Goal: Information Seeking & Learning: Learn about a topic

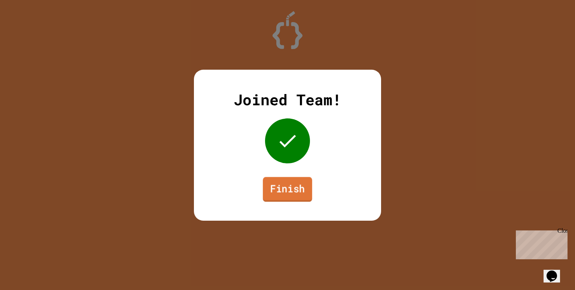
click at [286, 183] on link "Finish" at bounding box center [287, 189] width 49 height 25
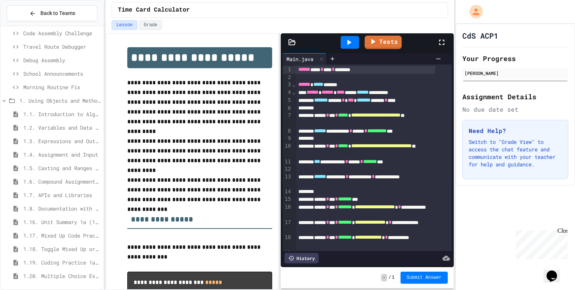
scroll to position [274, 0]
click at [33, 14] on icon at bounding box center [32, 13] width 7 height 7
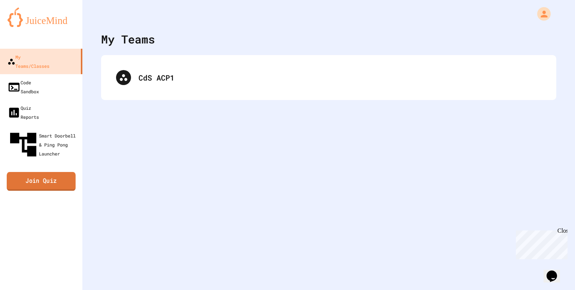
click at [41, 172] on link "Join Quiz" at bounding box center [41, 181] width 69 height 19
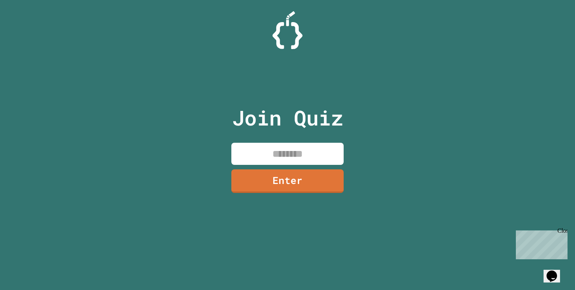
click at [260, 155] on input at bounding box center [288, 154] width 112 height 22
type input "********"
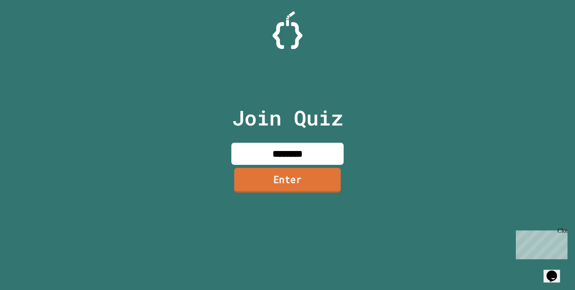
click at [270, 174] on link "Enter" at bounding box center [288, 180] width 107 height 25
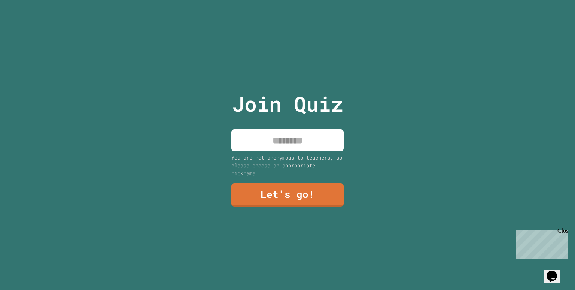
click at [284, 147] on input at bounding box center [288, 140] width 112 height 22
type input "***"
click at [289, 184] on link "Let's go!" at bounding box center [288, 194] width 112 height 25
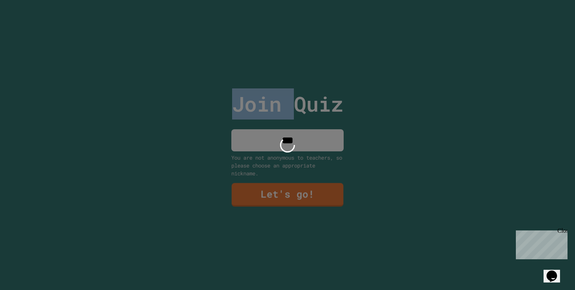
click at [289, 184] on div at bounding box center [287, 145] width 575 height 290
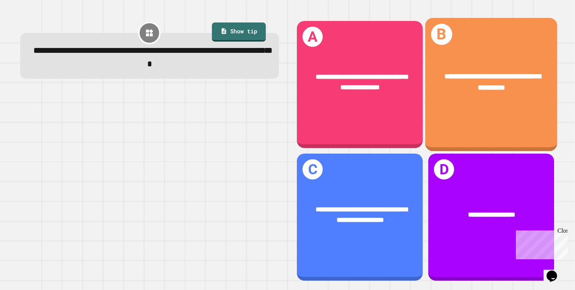
click at [442, 95] on div "**********" at bounding box center [492, 82] width 132 height 51
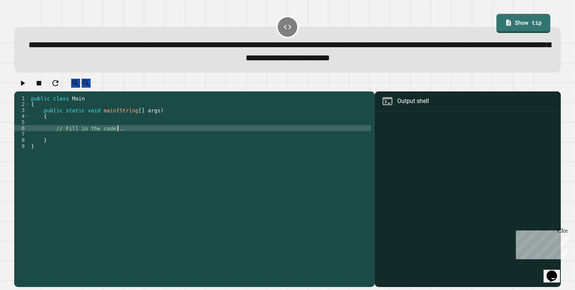
click at [143, 136] on div "public class Main { public static void main ( String [ ] args ) { // Fill in th…" at bounding box center [201, 182] width 342 height 174
type textarea "**********"
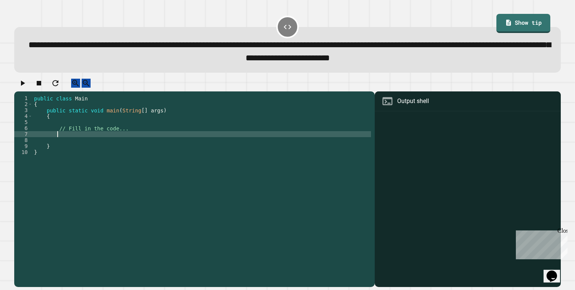
scroll to position [0, 1]
click at [526, 31] on link "Show tip" at bounding box center [524, 23] width 54 height 19
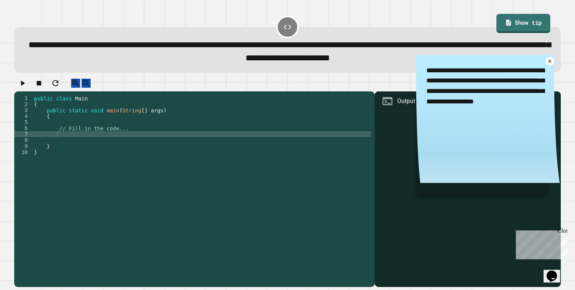
click at [144, 142] on div "public class Main { public static void main ( String [ ] args ) { // Fill in th…" at bounding box center [202, 182] width 339 height 174
type textarea "**********"
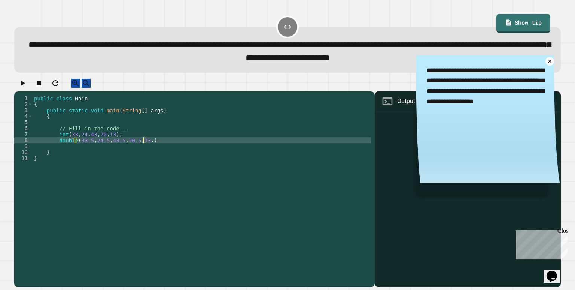
scroll to position [0, 7]
type textarea "**********"
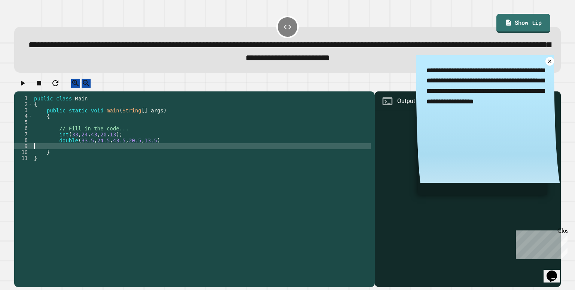
scroll to position [0, 0]
click at [207, 146] on div "public class Main { public static void main ( String [ ] args ) { // Fill in th…" at bounding box center [202, 182] width 339 height 174
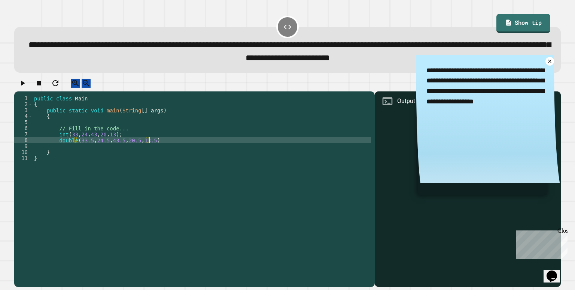
scroll to position [0, 7]
click at [547, 64] on icon at bounding box center [550, 61] width 7 height 7
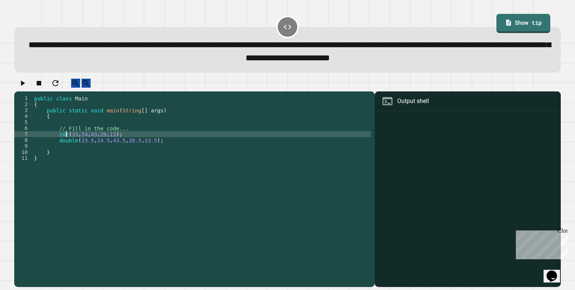
scroll to position [0, 5]
click at [67, 142] on div "public class Main { public static void main ( String [ ] args ) { // Fill in th…" at bounding box center [202, 182] width 339 height 174
click at [57, 143] on div "public class Main { public static void main ( String [ ] args ) { // Fill in th…" at bounding box center [202, 182] width 339 height 174
click at [69, 143] on div "public class Main { public static void main ( String [ ] args ) { // Fill in th…" at bounding box center [202, 182] width 339 height 174
click at [66, 143] on div "public class Main { public static void main ( String [ ] args ) { // Fill in th…" at bounding box center [202, 182] width 339 height 174
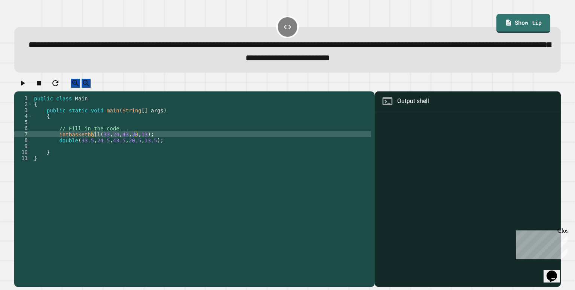
scroll to position [0, 4]
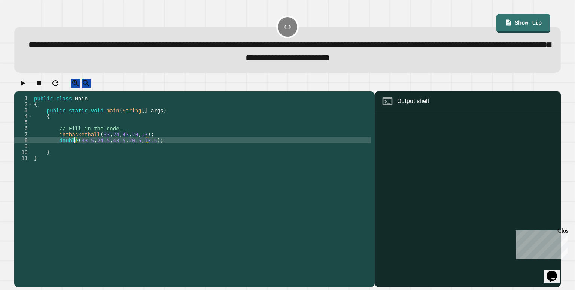
click at [73, 149] on div "public class Main { public static void main ( String [ ] args ) { // Fill in th…" at bounding box center [202, 182] width 339 height 174
click at [25, 88] on icon "button" at bounding box center [22, 83] width 9 height 9
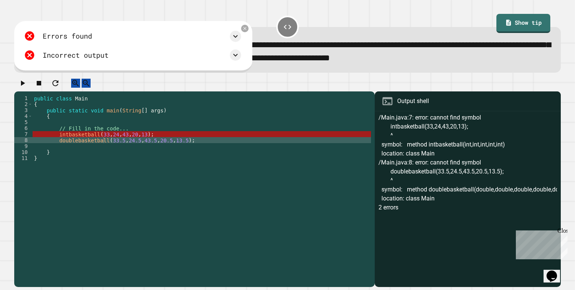
click at [159, 141] on div "public class Main { public static void main ( String [ ] args ) { // Fill in th…" at bounding box center [202, 182] width 339 height 174
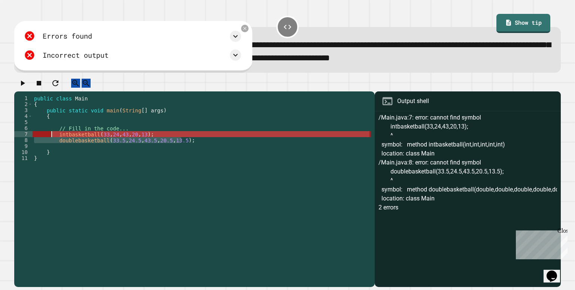
drag, startPoint x: 197, startPoint y: 151, endPoint x: 52, endPoint y: 143, distance: 145.2
click at [52, 143] on div "public class Main { public static void main ( String [ ] args ) { // Fill in th…" at bounding box center [202, 182] width 339 height 174
type textarea "**********"
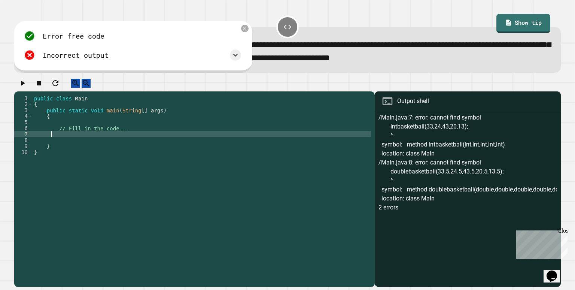
scroll to position [0, 0]
click at [57, 144] on div "public class Main { public static void main ( String [ ] args ) { // Fill in th…" at bounding box center [202, 182] width 339 height 174
type textarea "*"
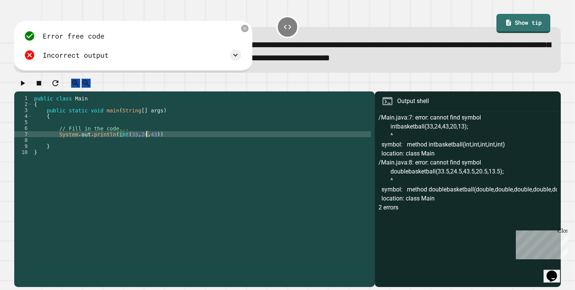
click at [245, 30] on icon at bounding box center [245, 28] width 3 height 3
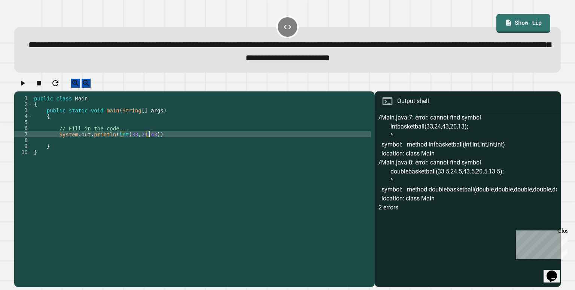
click at [149, 141] on div "public class Main { public static void main ( String [ ] args ) { // Fill in th…" at bounding box center [202, 182] width 339 height 174
click at [123, 142] on div "public class Main { public static void main ( String [ ] args ) { // Fill in th…" at bounding box center [202, 182] width 339 height 174
click at [150, 142] on div "public class Main { public static void main ( String [ ] args ) { // Fill in th…" at bounding box center [202, 182] width 339 height 174
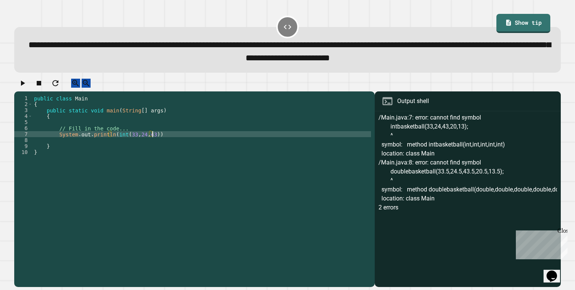
type textarea "**********"
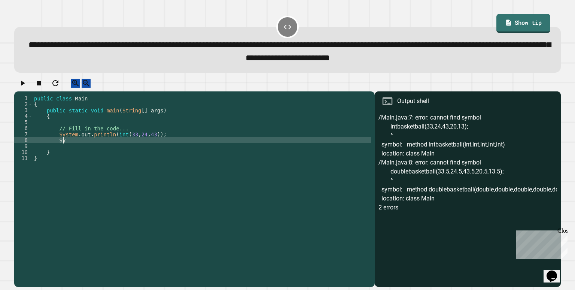
scroll to position [0, 1]
type textarea "*"
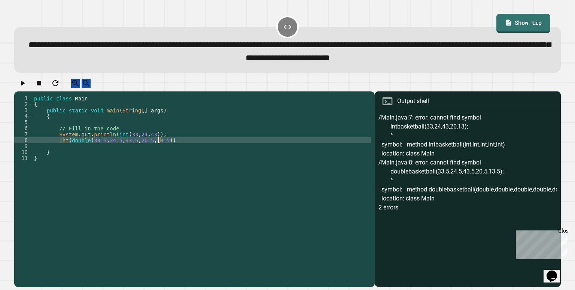
click at [176, 148] on div "public class Main { public static void main ( String [ ] args ) { // Fill in th…" at bounding box center [202, 182] width 339 height 174
click at [27, 82] on button "button" at bounding box center [22, 83] width 9 height 9
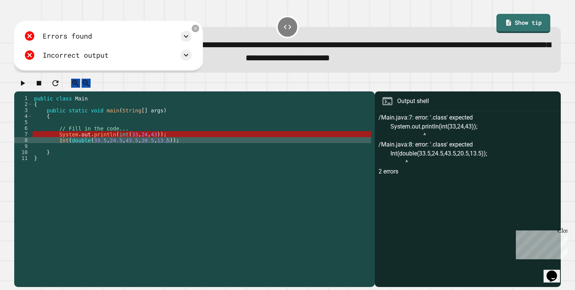
click at [85, 149] on div "public class Main { public static void main ( String [ ] args ) { // Fill in th…" at bounding box center [202, 182] width 339 height 174
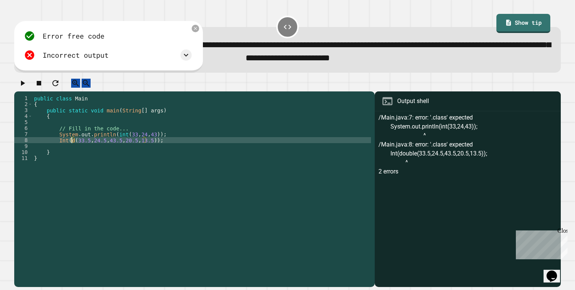
scroll to position [0, 7]
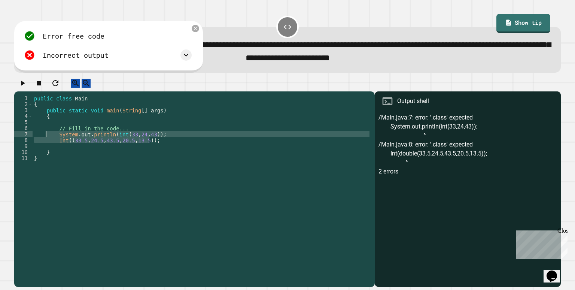
drag, startPoint x: 157, startPoint y: 147, endPoint x: 45, endPoint y: 142, distance: 111.4
click at [45, 142] on div "public class Main { public static void main ( String [ ] args ) { // Fill in th…" at bounding box center [202, 182] width 339 height 174
type textarea "**********"
click at [199, 30] on div at bounding box center [195, 28] width 7 height 7
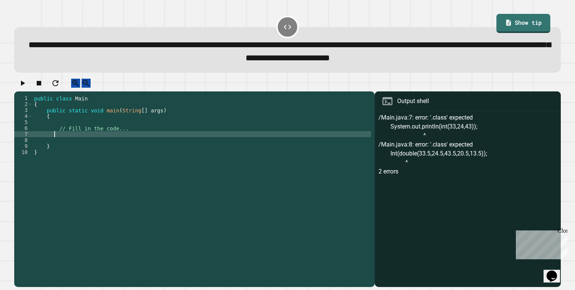
click at [155, 142] on div "public class Main { public static void main ( String [ ] args ) { // Fill in th…" at bounding box center [202, 182] width 339 height 174
type textarea "*******"
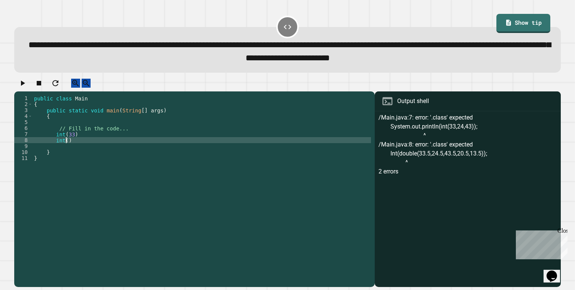
scroll to position [0, 1]
type textarea "*******"
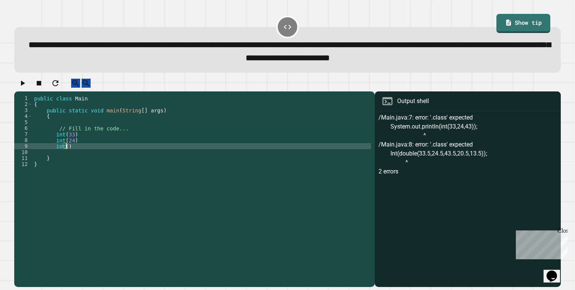
scroll to position [0, 2]
type textarea "*******"
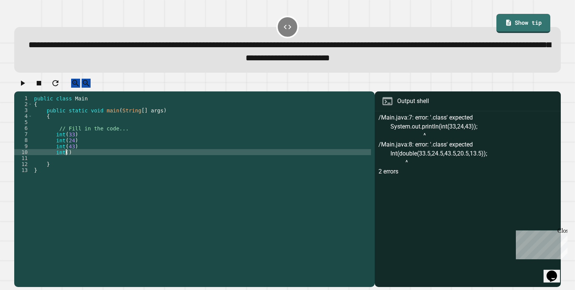
scroll to position [0, 1]
type textarea "*******"
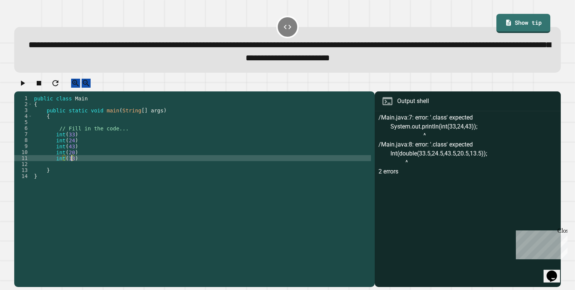
type textarea "*******"
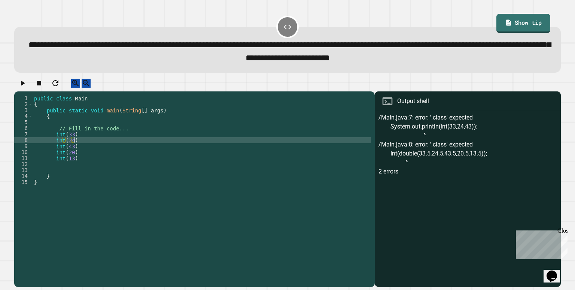
click at [78, 147] on div "public class Main { public static void main ( String [ ] args ) { // Fill in th…" at bounding box center [202, 182] width 339 height 174
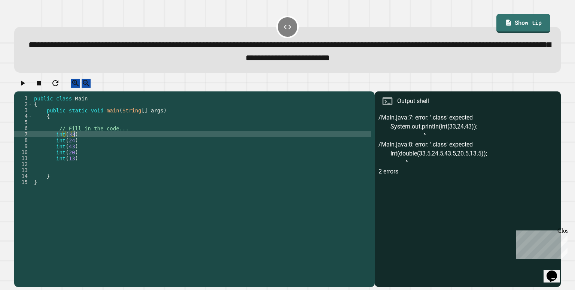
click at [82, 143] on div "public class Main { public static void main ( String [ ] args ) { // Fill in th…" at bounding box center [202, 182] width 339 height 174
click at [52, 141] on div "public class Main { public static void main ( String [ ] args ) { // Fill in th…" at bounding box center [202, 182] width 339 height 174
click at [113, 143] on div "public class Main { public static void main ( String [ ] args ) { // Fill in th…" at bounding box center [202, 182] width 339 height 174
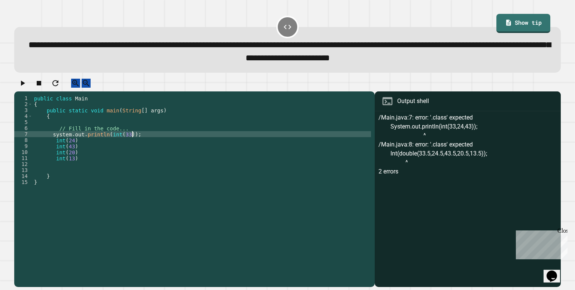
click at [116, 146] on div "public class Main { public static void main ( String [ ] args ) { // Fill in th…" at bounding box center [202, 182] width 339 height 174
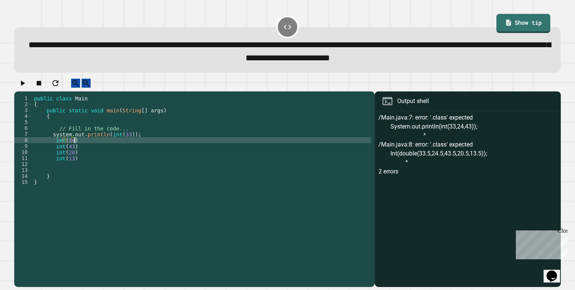
scroll to position [0, 2]
click at [52, 148] on div "public class Main { public static void main ( String [ ] args ) { // Fill in th…" at bounding box center [202, 182] width 339 height 174
click at [109, 147] on div "public class Main { public static void main ( String [ ] args ) { // Fill in th…" at bounding box center [202, 182] width 339 height 174
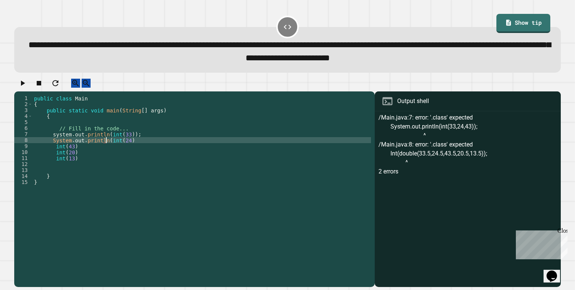
click at [127, 149] on div "public class Main { public static void main ( String [ ] args ) { // Fill in th…" at bounding box center [202, 182] width 339 height 174
click at [93, 155] on div "public class Main { public static void main ( String [ ] args ) { // Fill in th…" at bounding box center [202, 182] width 339 height 174
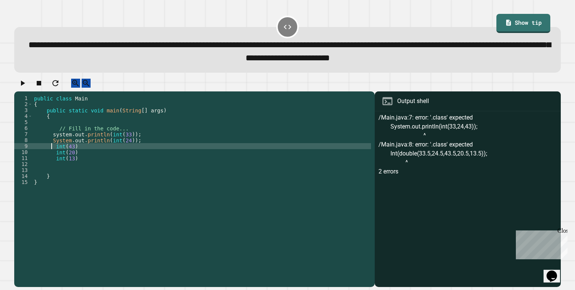
click at [52, 151] on div "public class Main { public static void main ( String [ ] args ) { // Fill in th…" at bounding box center [202, 182] width 339 height 174
click at [54, 155] on div "public class Main { public static void main ( String [ ] args ) { // Fill in th…" at bounding box center [202, 182] width 339 height 174
click at [51, 154] on div "public class Main { public static void main ( String [ ] args ) { // Fill in th…" at bounding box center [202, 182] width 339 height 174
click at [136, 154] on div "public class Main { public static void main ( String [ ] args ) { // Fill in th…" at bounding box center [202, 182] width 339 height 174
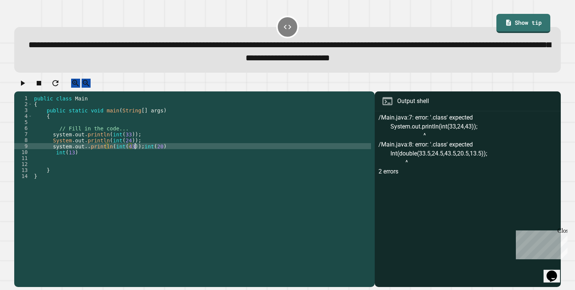
scroll to position [0, 7]
click at [154, 154] on div "public class Main { public static void main ( String [ ] args ) { // Fill in th…" at bounding box center [202, 182] width 339 height 174
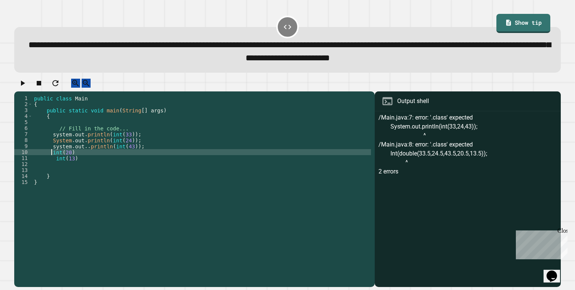
click at [51, 168] on div "public class Main { public static void main ( String [ ] args ) { // Fill in th…" at bounding box center [202, 182] width 339 height 174
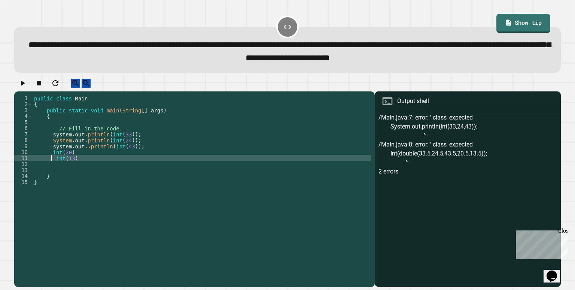
click at [56, 167] on div "public class Main { public static void main ( String [ ] args ) { // Fill in th…" at bounding box center [202, 182] width 339 height 174
click at [54, 167] on div "public class Main { public static void main ( String [ ] args ) { // Fill in th…" at bounding box center [202, 182] width 339 height 174
click at [126, 166] on div "public class Main { public static void main ( String [ ] args ) { // Fill in th…" at bounding box center [202, 182] width 339 height 174
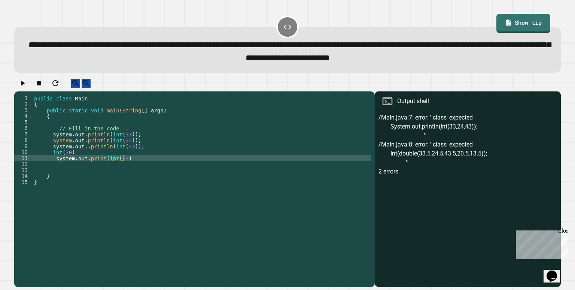
click at [131, 167] on div "public class Main { public static void main ( String [ ] args ) { // Fill in th…" at bounding box center [202, 182] width 339 height 174
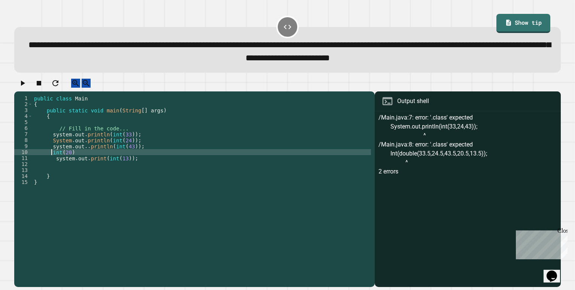
click at [51, 161] on div "public class Main { public static void main ( String [ ] args ) { // Fill in th…" at bounding box center [202, 182] width 339 height 174
click at [130, 161] on div "public class Main { public static void main ( String [ ] args ) { // Fill in th…" at bounding box center [202, 182] width 339 height 174
click at [56, 168] on div "public class Main { public static void main ( String [ ] args ) { // Fill in th…" at bounding box center [202, 182] width 339 height 174
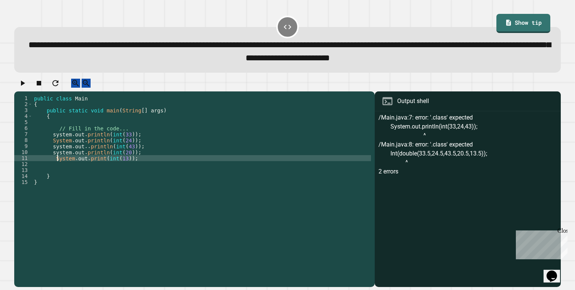
scroll to position [0, 1]
click at [53, 163] on div "public class Main { public static void main ( String [ ] args ) { // Fill in th…" at bounding box center [202, 182] width 339 height 174
click at [55, 161] on div "public class Main { public static void main ( String [ ] args ) { // Fill in th…" at bounding box center [202, 182] width 339 height 174
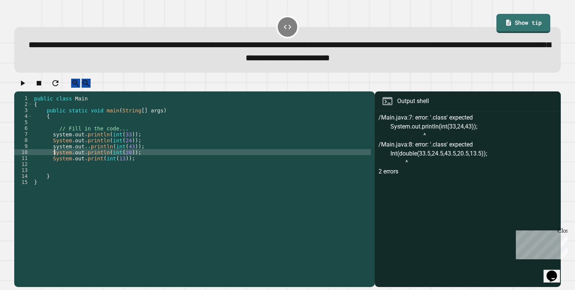
click at [56, 157] on div "public class Main { public static void main ( String [ ] args ) { // Fill in th…" at bounding box center [202, 182] width 339 height 174
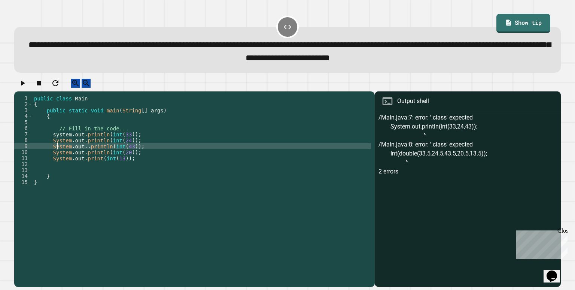
click at [54, 143] on div "public class Main { public static void main ( String [ ] args ) { // Fill in th…" at bounding box center [202, 182] width 339 height 174
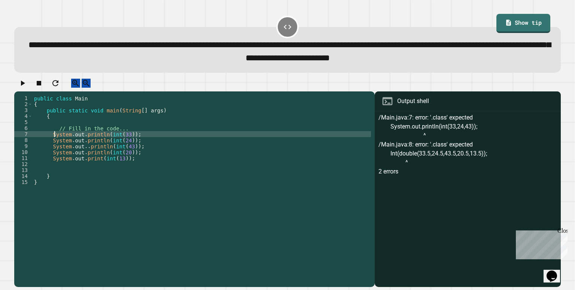
click at [158, 169] on div "public class Main { public static void main ( String [ ] args ) { // Fill in th…" at bounding box center [202, 182] width 339 height 174
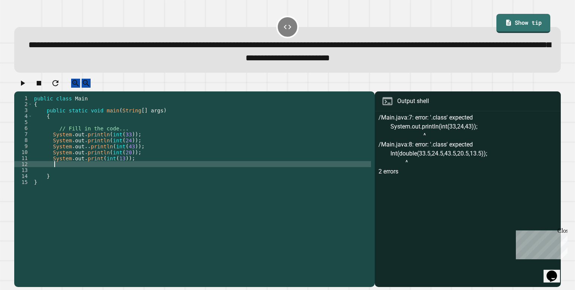
scroll to position [0, 1]
click at [147, 169] on div "public class Main { public static void main ( String [ ] args ) { // Fill in th…" at bounding box center [202, 182] width 339 height 174
click at [139, 167] on div "public class Main { public static void main ( String [ ] args ) { // Fill in th…" at bounding box center [202, 182] width 339 height 174
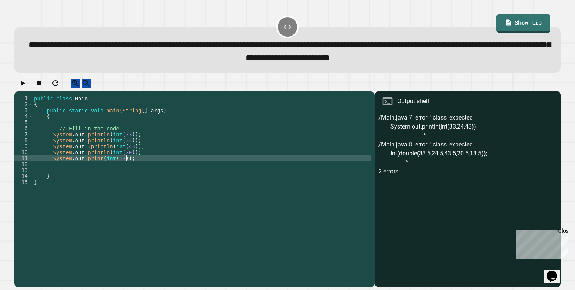
type textarea "**********"
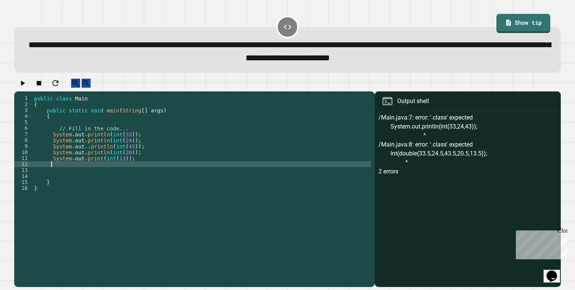
scroll to position [0, 0]
type textarea "*"
click at [139, 167] on div "public class Main { public static void main ( String [ ] args ) { // Fill in th…" at bounding box center [202, 182] width 339 height 174
click at [126, 172] on div "public class Main { public static void main ( String [ ] args ) { // Fill in th…" at bounding box center [202, 182] width 339 height 174
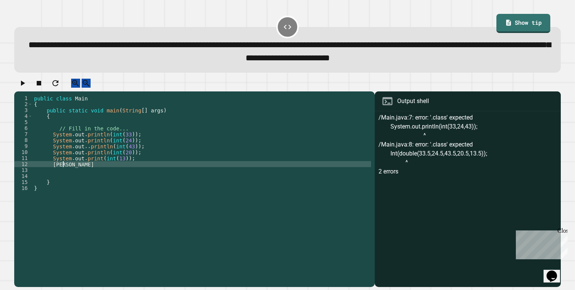
type textarea "*"
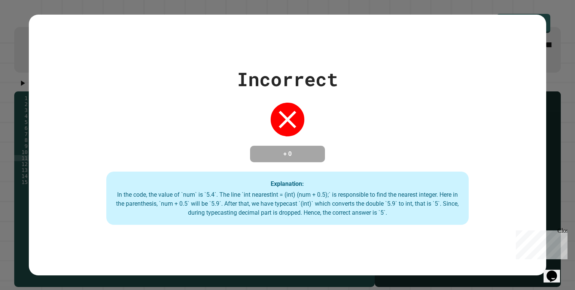
type textarea "**********"
click at [294, 237] on div "Incorrect + 0 Explanation: In the code, the value of `num` is `5.4`. The line `…" at bounding box center [288, 145] width 518 height 261
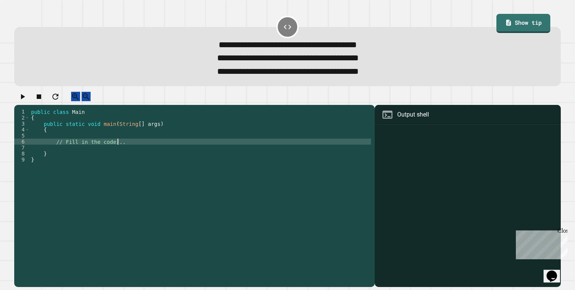
click at [136, 148] on div "public class Main { public static void main ( String [ ] args ) { // Fill in th…" at bounding box center [201, 190] width 342 height 162
type textarea "**********"
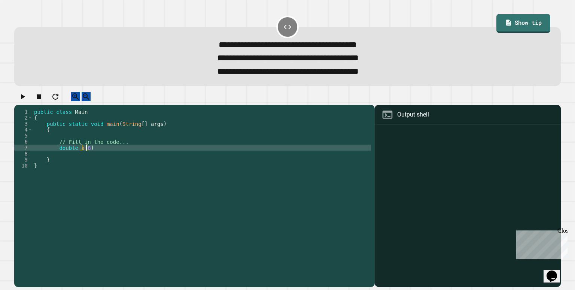
scroll to position [0, 3]
type textarea "**********"
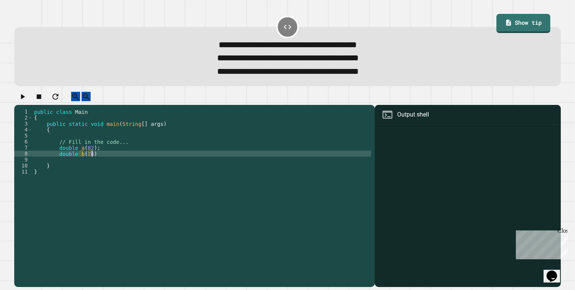
type textarea "**********"
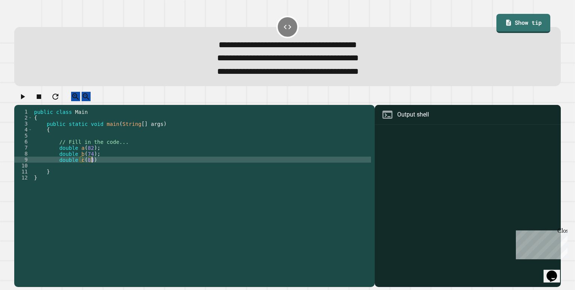
type textarea "**********"
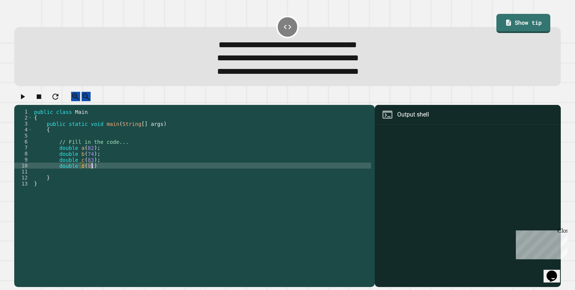
scroll to position [0, 3]
type textarea "**********"
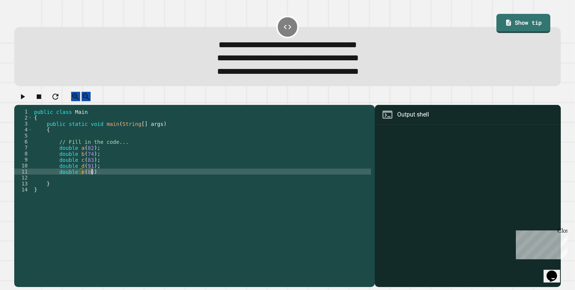
type textarea "**********"
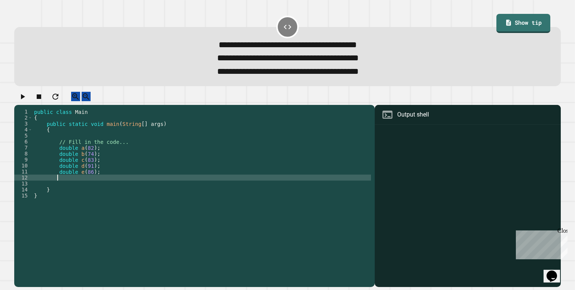
click at [524, 22] on link "Show tip" at bounding box center [524, 23] width 54 height 19
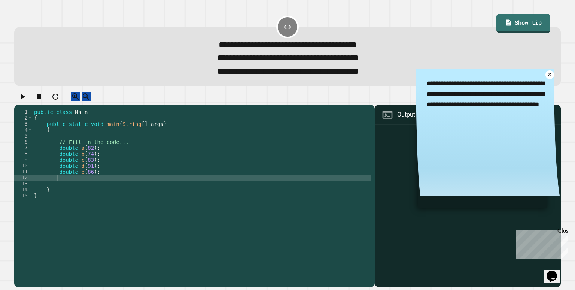
click at [534, 82] on textarea "**********" at bounding box center [488, 100] width 144 height 62
click at [547, 77] on icon at bounding box center [550, 75] width 6 height 6
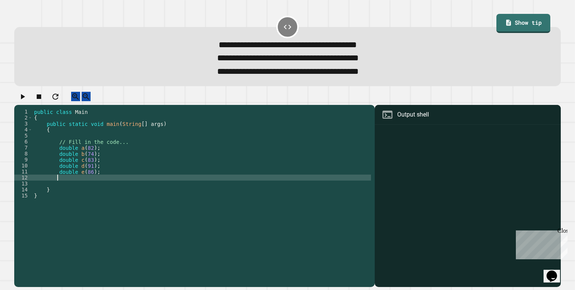
click at [73, 184] on div "public class Main { public static void main ( String [ ] args ) { // Fill in th…" at bounding box center [202, 190] width 339 height 162
click at [26, 96] on button "button" at bounding box center [22, 96] width 9 height 9
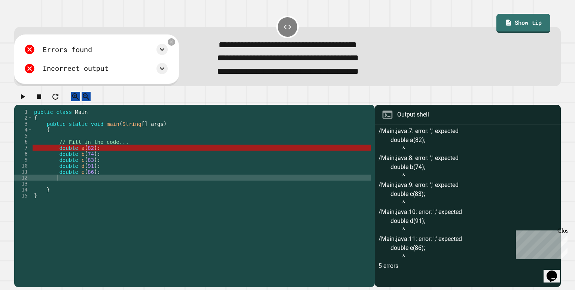
click at [100, 156] on div "public class Main { public static void main ( String [ ] args ) { // Fill in th…" at bounding box center [202, 190] width 339 height 162
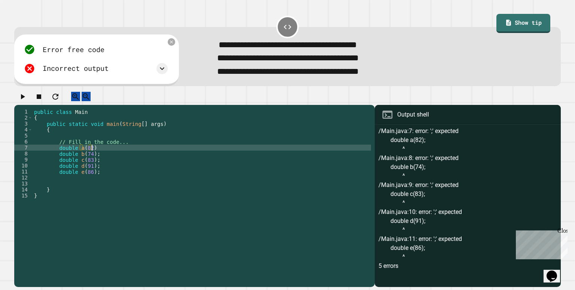
click at [102, 164] on div "public class Main { public static void main ( String [ ] args ) { // Fill in th…" at bounding box center [202, 190] width 339 height 162
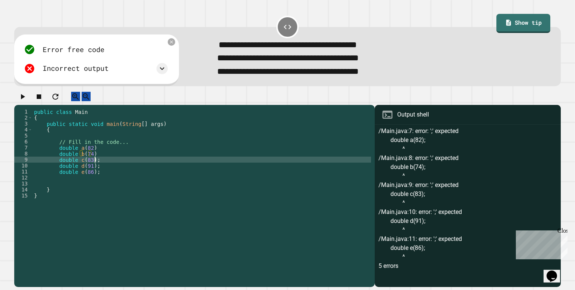
click at [102, 168] on div "public class Main { public static void main ( String [ ] args ) { // Fill in th…" at bounding box center [202, 190] width 339 height 162
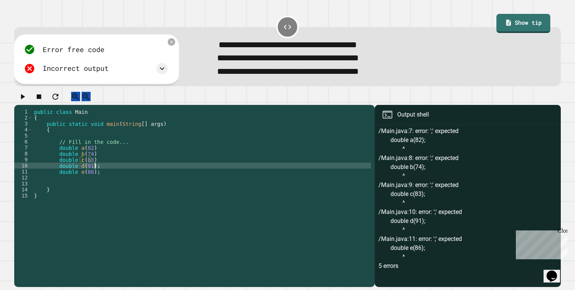
click at [102, 176] on div "public class Main { public static void main ( String [ ] args ) { // Fill in th…" at bounding box center [202, 190] width 339 height 162
click at [103, 179] on div "public class Main { public static void main ( String [ ] args ) { // Fill in th…" at bounding box center [202, 190] width 339 height 162
type textarea "**********"
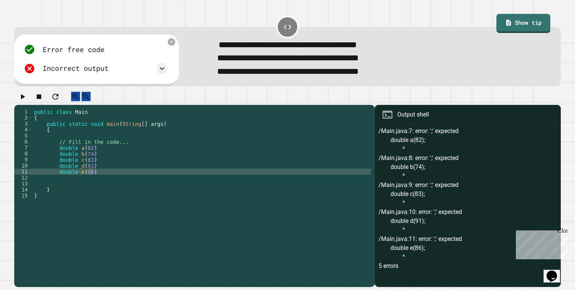
click at [252, 89] on div "**********" at bounding box center [288, 51] width 553 height 78
click at [197, 181] on div "public class Main { public static void main ( String [ ] args ) { // Fill in th…" at bounding box center [202, 190] width 339 height 162
click at [175, 44] on icon at bounding box center [171, 42] width 6 height 6
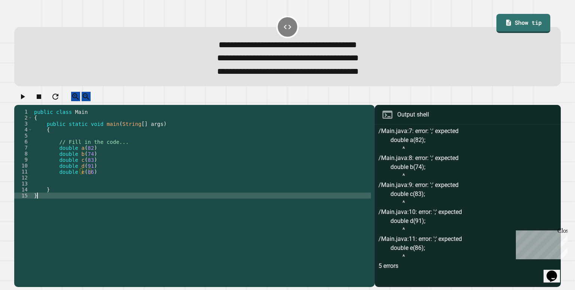
click at [90, 229] on div "public class Main { public static void main ( String [ ] args ) { // Fill in th…" at bounding box center [202, 190] width 339 height 162
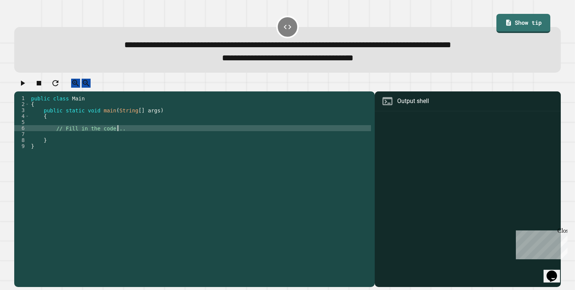
click at [169, 134] on div "public class Main { public static void main ( String [ ] args ) { // Fill in th…" at bounding box center [201, 182] width 342 height 174
type textarea "**********"
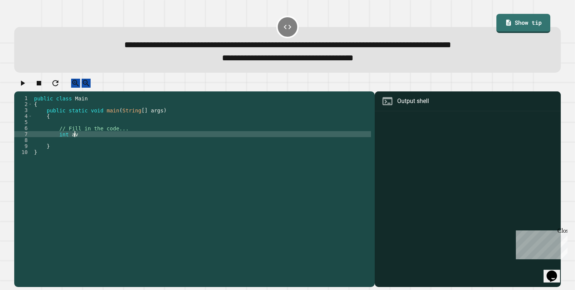
scroll to position [0, 3]
click at [54, 141] on div "public class Main { public static void main ( String [ ] args ) { // Fill in th…" at bounding box center [202, 182] width 339 height 174
click at [58, 141] on div "public class Main { public static void main ( String [ ] args ) { // Fill in th…" at bounding box center [202, 182] width 339 height 174
click at [54, 141] on div "public class Main { public static void main ( String [ ] args ) { // Fill in th…" at bounding box center [202, 182] width 339 height 174
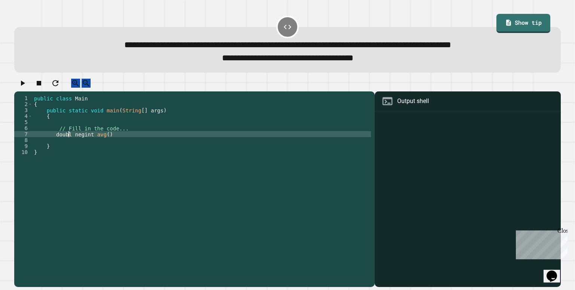
scroll to position [0, 3]
click at [90, 142] on div "public class Main { public static void main ( String [ ] args ) { // Fill in th…" at bounding box center [202, 182] width 339 height 174
click at [114, 141] on div "public class Main { public static void main ( String [ ] args ) { // Fill in th…" at bounding box center [202, 182] width 339 height 174
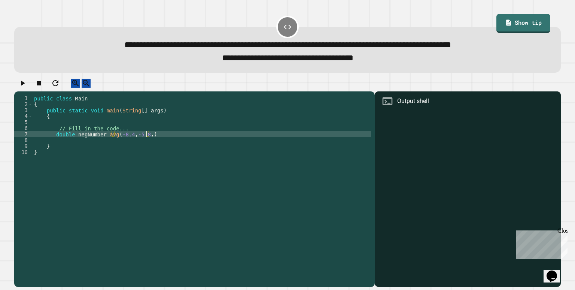
type textarea "**********"
click at [165, 137] on div "public class Main { public static void main ( String [ ] args ) { // Fill in th…" at bounding box center [202, 182] width 339 height 174
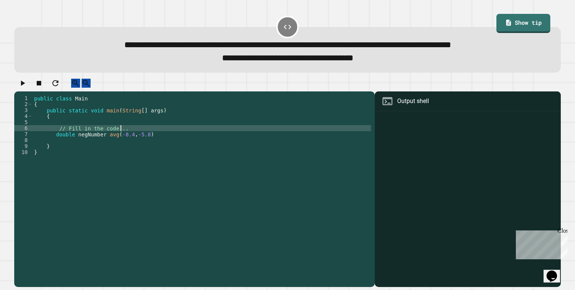
scroll to position [0, 6]
click at [165, 140] on div "public class Main { public static void main ( String [ ] args ) { // Fill in th…" at bounding box center [202, 182] width 339 height 174
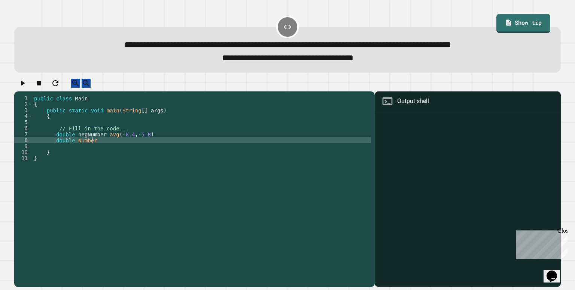
scroll to position [0, 3]
click at [115, 142] on div "public class Main { public static void main ( String [ ] args ) { // Fill in th…" at bounding box center [202, 182] width 339 height 174
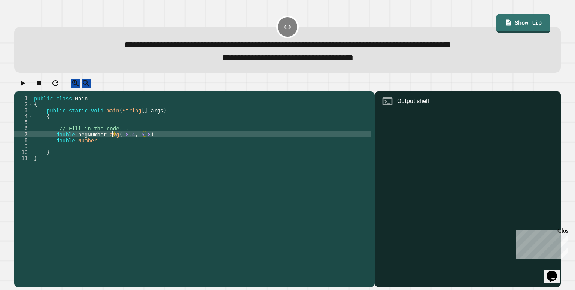
click at [113, 142] on div "public class Main { public static void main ( String [ ] args ) { // Fill in th…" at bounding box center [202, 182] width 339 height 174
click at [106, 150] on div "public class Main { public static void main ( String [ ] args ) { // Fill in th…" at bounding box center [202, 182] width 339 height 174
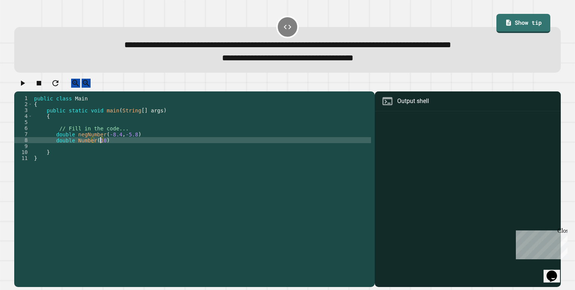
scroll to position [0, 4]
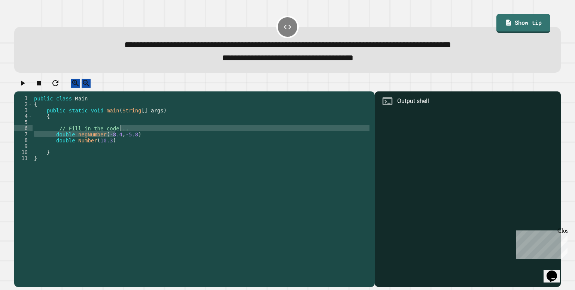
drag, startPoint x: 115, startPoint y: 143, endPoint x: 147, endPoint y: 139, distance: 32.6
click at [147, 139] on div "public class Main { public static void main ( String [ ] args ) { // Fill in th…" at bounding box center [202, 182] width 339 height 174
click at [147, 139] on div "public class Main { public static void main ( String [ ] args ) { // Fill in th…" at bounding box center [202, 176] width 339 height 162
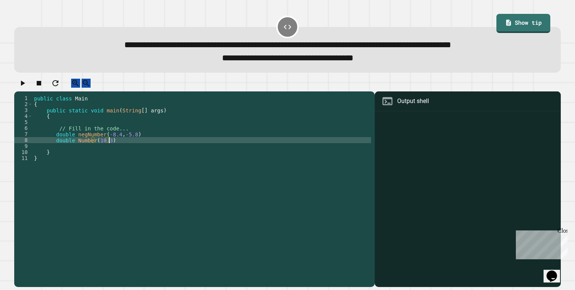
click at [135, 151] on div "public class Main { public static void main ( String [ ] args ) { // Fill in th…" at bounding box center [202, 182] width 339 height 174
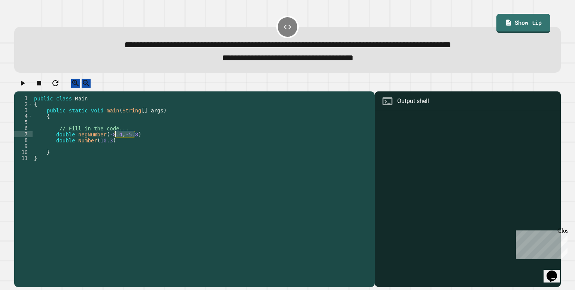
drag, startPoint x: 138, startPoint y: 143, endPoint x: 115, endPoint y: 140, distance: 23.1
click at [115, 140] on div "public class Main { public static void main ( String [ ] args ) { // Fill in th…" at bounding box center [202, 182] width 339 height 174
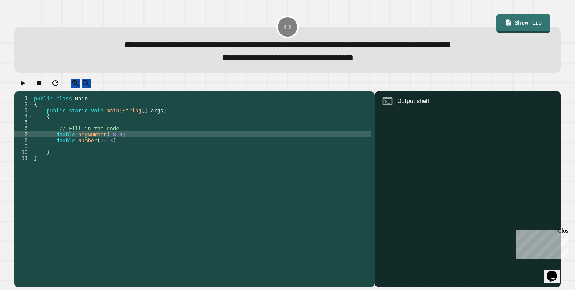
scroll to position [0, 5]
click at [109, 148] on div "public class Main { public static void main ( String [ ] args ) { // Fill in th…" at bounding box center [202, 182] width 339 height 174
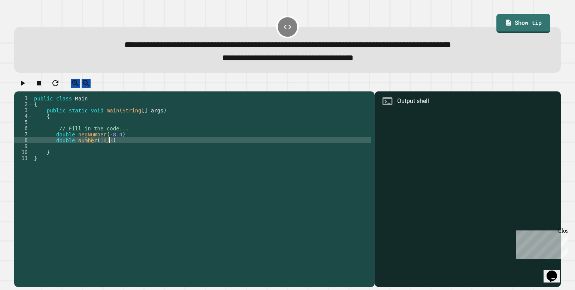
scroll to position [0, 4]
click at [125, 148] on div "public class Main { public static void main ( String [ ] args ) { // Fill in th…" at bounding box center [202, 182] width 339 height 174
type textarea "**********"
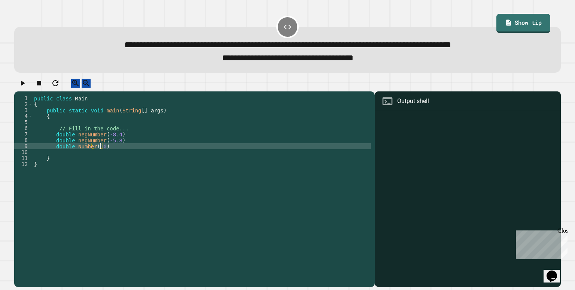
scroll to position [0, 4]
type textarea "**********"
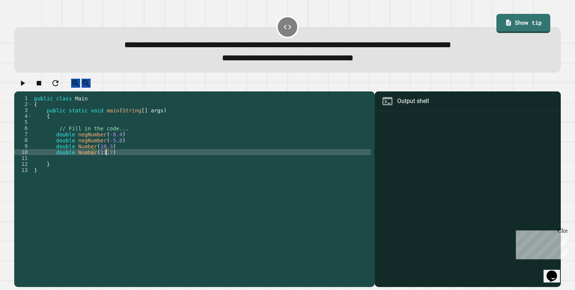
type textarea "**********"
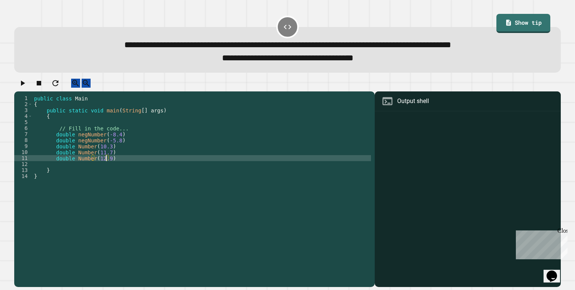
type textarea "**********"
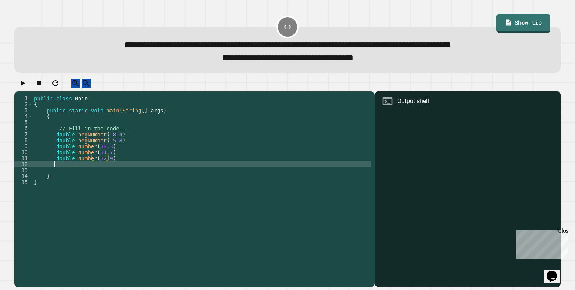
scroll to position [0, 1]
click at [504, 17] on link "Show tip" at bounding box center [523, 22] width 49 height 20
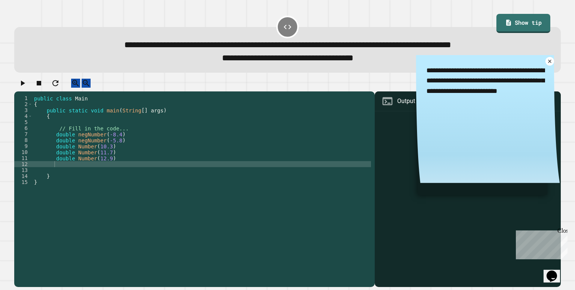
click at [537, 67] on textarea "**********" at bounding box center [488, 81] width 144 height 52
click at [546, 66] on link at bounding box center [550, 61] width 9 height 9
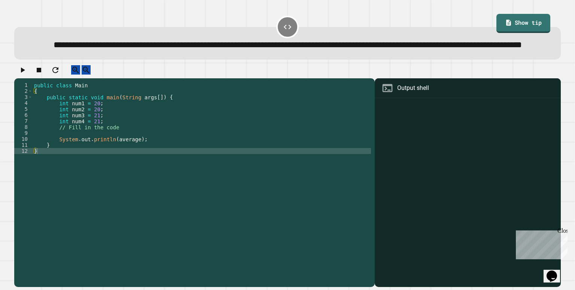
click at [176, 141] on div "public class Main { public static void main ( String args [ ]) { int num1 = 20 …" at bounding box center [202, 169] width 339 height 174
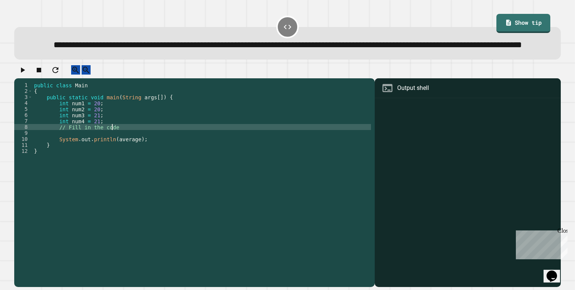
click at [180, 148] on div "public class Main { public static void main ( String args [ ]) { int num1 = 20 …" at bounding box center [202, 169] width 339 height 174
type textarea "**********"
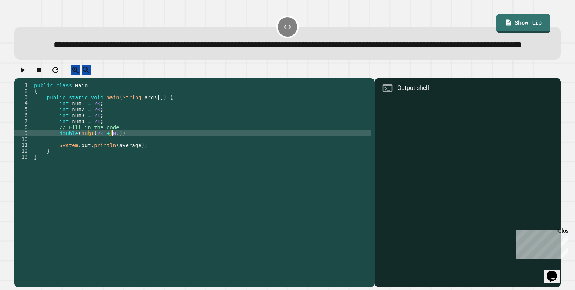
scroll to position [0, 5]
type textarea "**********"
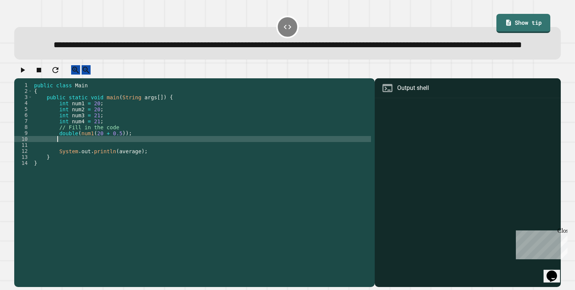
scroll to position [0, 1]
type textarea "*"
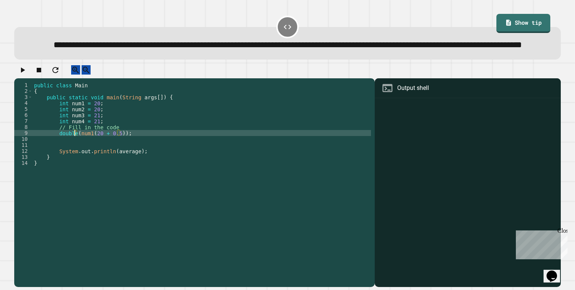
click at [73, 156] on div "public class Main { public static void main ( String args [ ]) { int num1 = 20 …" at bounding box center [202, 169] width 339 height 174
type textarea "**********"
click at [153, 152] on div "public class Main { public static void main ( String args [ ]) { int num1 = 20 …" at bounding box center [202, 169] width 339 height 174
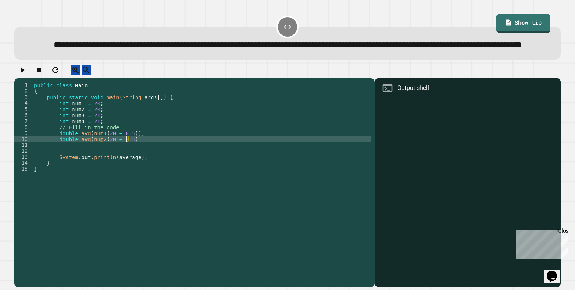
scroll to position [0, 6]
type textarea "**********"
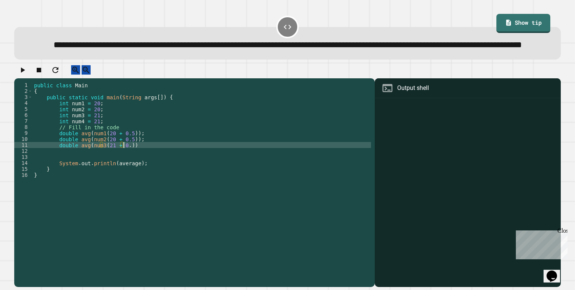
scroll to position [0, 6]
type textarea "**********"
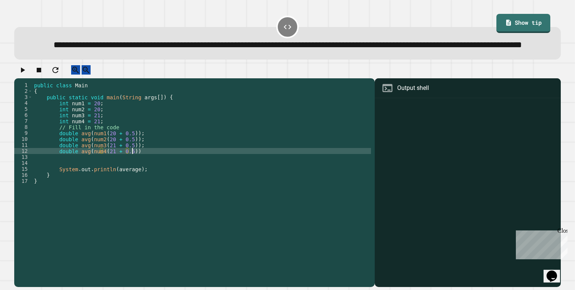
scroll to position [0, 6]
click at [27, 75] on button "button" at bounding box center [22, 69] width 9 height 9
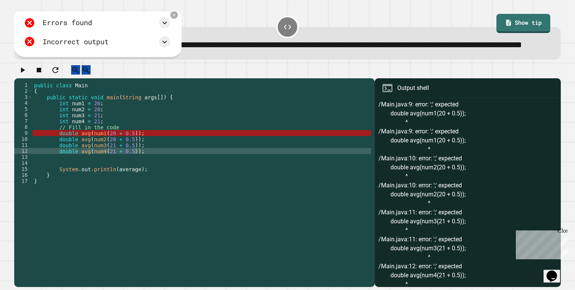
click at [101, 173] on div "public class Main { public static void main ( String args [ ]) { int num1 = 20 …" at bounding box center [202, 169] width 339 height 174
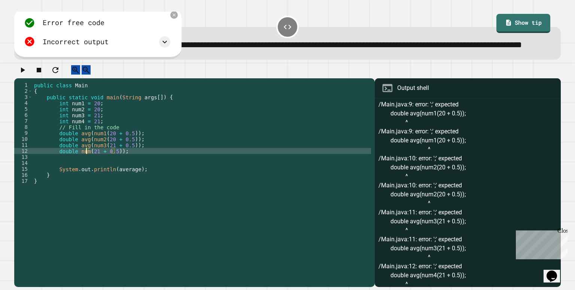
scroll to position [0, 3]
click at [118, 172] on div "public class Main { public static void main ( String args [ ]) { int num1 = 20 …" at bounding box center [202, 169] width 339 height 174
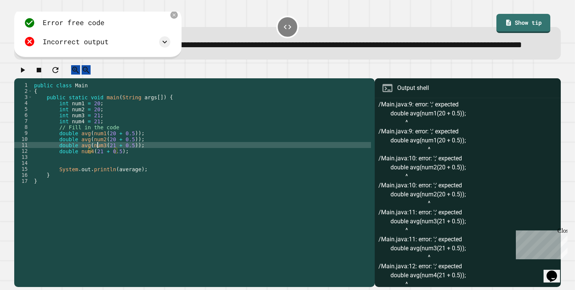
click at [99, 167] on div "public class Main { public static void main ( String args [ ]) { int num1 = 20 …" at bounding box center [202, 169] width 339 height 174
click at [100, 166] on div "public class Main { public static void main ( String args [ ]) { int num1 = 20 …" at bounding box center [202, 169] width 339 height 174
click at [88, 166] on div "public class Main { public static void main ( String args [ ]) { int num1 = 20 …" at bounding box center [202, 169] width 339 height 174
click at [117, 168] on div "public class Main { public static void main ( String args [ ]) { int num1 = 20 …" at bounding box center [202, 169] width 339 height 174
click at [89, 159] on div "public class Main { public static void main ( String args [ ]) { int num1 = 20 …" at bounding box center [202, 169] width 339 height 174
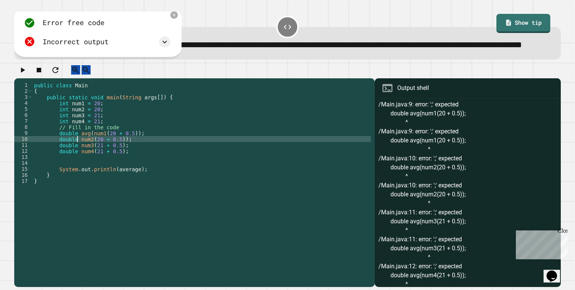
click at [117, 161] on div "public class Main { public static void main ( String args [ ]) { int num1 = 20 …" at bounding box center [202, 169] width 339 height 174
click at [88, 155] on div "public class Main { public static void main ( String args [ ]) { int num1 = 20 …" at bounding box center [202, 169] width 339 height 174
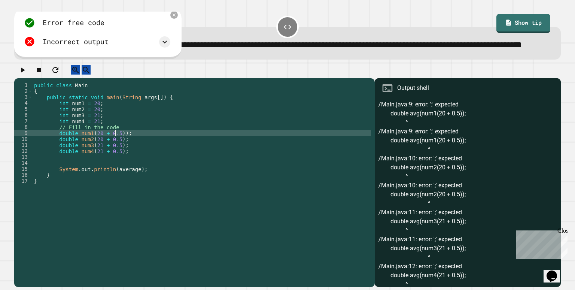
click at [114, 155] on div "public class Main { public static void main ( String args [ ]) { int num1 = 20 …" at bounding box center [202, 169] width 339 height 174
click at [118, 153] on div "public class Main { public static void main ( String args [ ]) { int num1 = 20 …" at bounding box center [202, 169] width 339 height 174
click at [33, 78] on div at bounding box center [287, 71] width 547 height 13
click at [27, 75] on icon "button" at bounding box center [22, 70] width 9 height 9
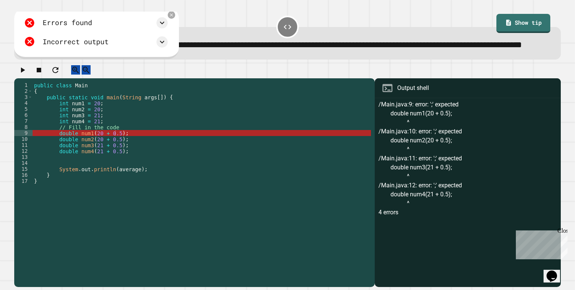
click at [97, 155] on div "public class Main { public static void main ( String args [ ]) { int num1 = 20 …" at bounding box center [202, 169] width 339 height 174
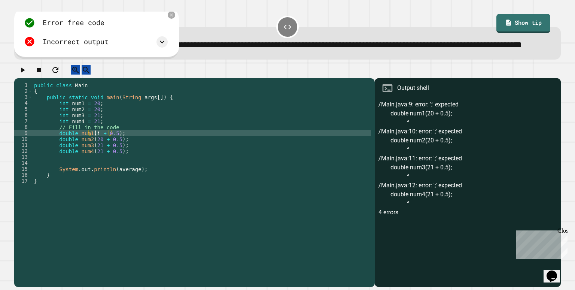
scroll to position [0, 4]
type textarea "**********"
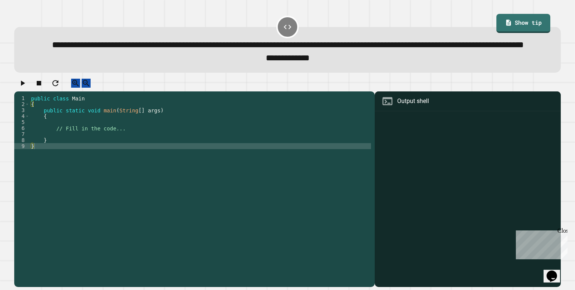
click at [137, 149] on div "public class Main { public static void main ( String [ ] args ) { // Fill in th…" at bounding box center [201, 176] width 342 height 162
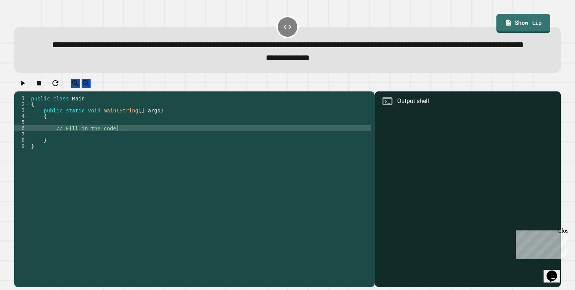
type textarea "**********"
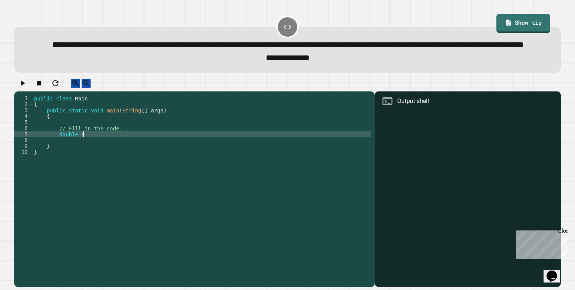
scroll to position [0, 3]
type textarea "**********"
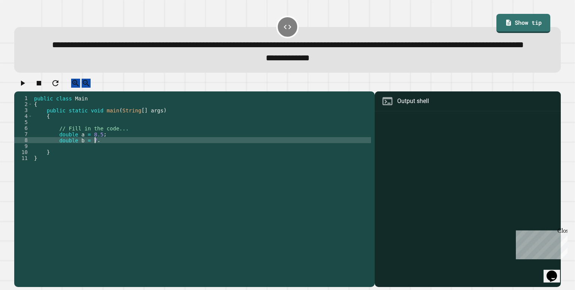
scroll to position [0, 4]
type textarea "**********"
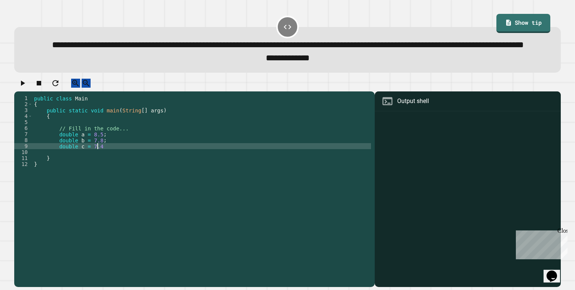
type textarea "**********"
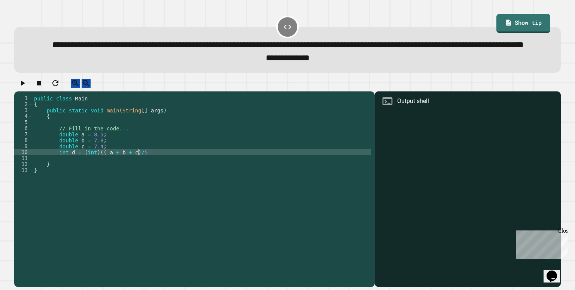
scroll to position [0, 7]
type textarea "**********"
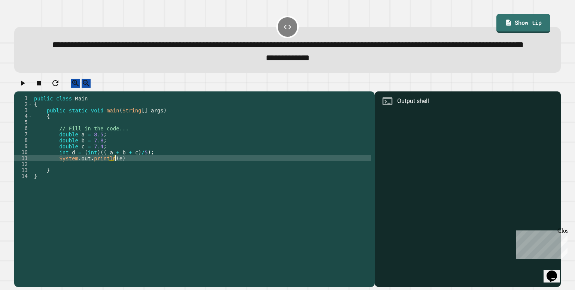
scroll to position [0, 5]
type textarea "**********"
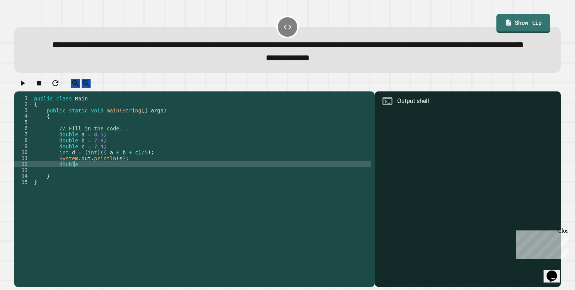
scroll to position [0, 2]
click at [116, 181] on div "public class Main { public static void main ( String [ ] args ) { // Fill in th…" at bounding box center [202, 176] width 339 height 162
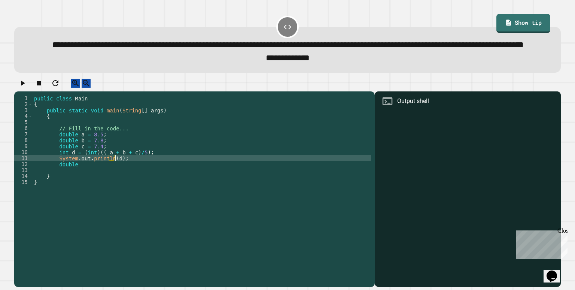
scroll to position [0, 6]
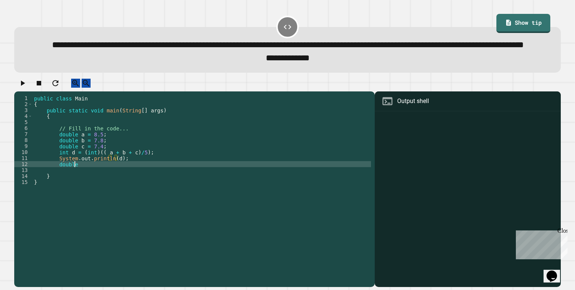
click at [99, 186] on div "public class Main { public static void main ( String [ ] args ) { // Fill in th…" at bounding box center [202, 176] width 339 height 162
click at [94, 186] on div "public class Main { public static void main ( String [ ] args ) { // Fill in th…" at bounding box center [202, 176] width 339 height 162
click at [127, 188] on div "public class Main { public static void main ( String [ ] args ) { // Fill in th…" at bounding box center [202, 176] width 339 height 162
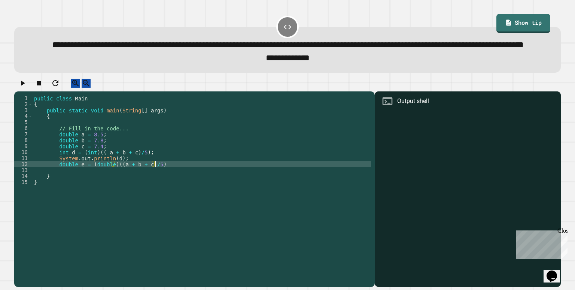
type textarea "**********"
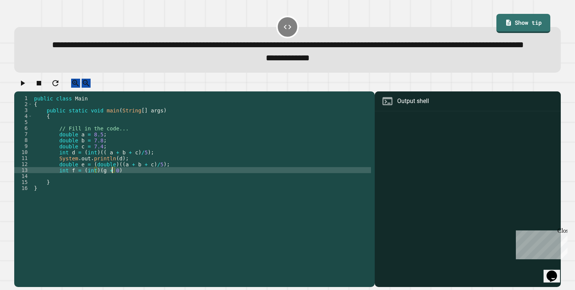
scroll to position [0, 5]
type textarea "**********"
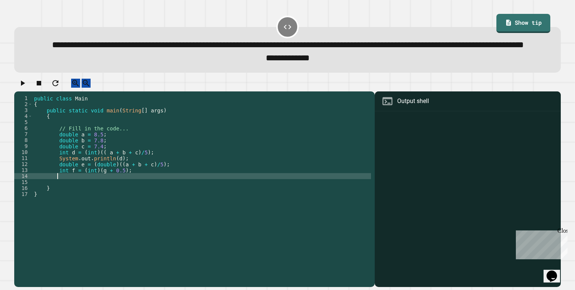
scroll to position [0, 1]
type textarea "*"
click at [27, 88] on button "button" at bounding box center [22, 83] width 9 height 9
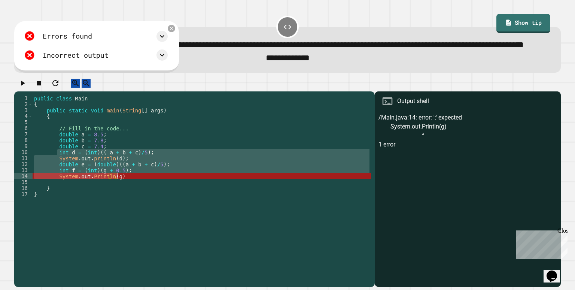
drag, startPoint x: 57, startPoint y: 176, endPoint x: 121, endPoint y: 200, distance: 68.5
click at [121, 200] on div "public class Main { public static void main ( String [ ] args ) { // Fill in th…" at bounding box center [202, 176] width 339 height 162
type textarea "**********"
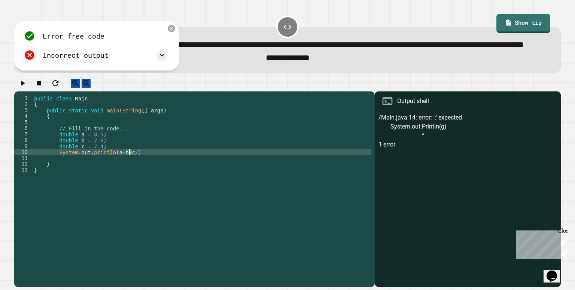
scroll to position [0, 6]
click at [109, 174] on div "public class Main { public static void main ( String [ ] args ) { // Fill in th…" at bounding box center [202, 176] width 339 height 162
click at [27, 88] on button "button" at bounding box center [22, 83] width 9 height 9
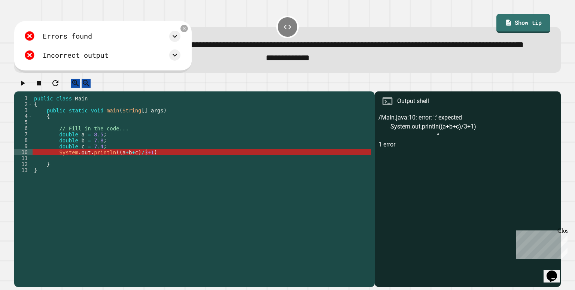
click at [148, 172] on div "public class Main { public static void main ( String [ ] args ) { // Fill in th…" at bounding box center [202, 176] width 339 height 162
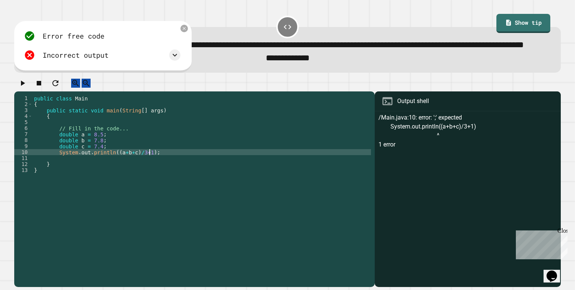
click at [27, 88] on icon "button" at bounding box center [22, 83] width 9 height 9
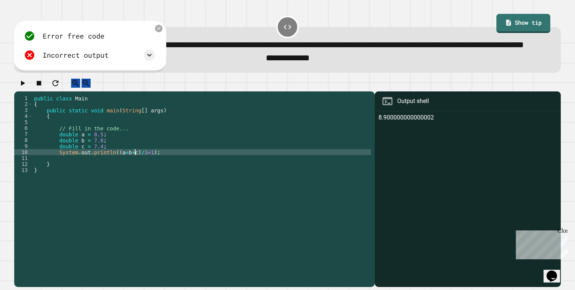
click at [136, 175] on div "public class Main { public static void main ( String [ ] args ) { // Fill in th…" at bounding box center [202, 176] width 339 height 162
click at [130, 174] on div "public class Main { public static void main ( String [ ] args ) { // Fill in th…" at bounding box center [202, 176] width 339 height 162
click at [130, 175] on div "public class Main { public static void main ( String [ ] args ) { // Fill in th…" at bounding box center [202, 176] width 339 height 162
click at [57, 175] on div "public class Main { public static void main ( String [ ] args ) { // Fill in th…" at bounding box center [202, 176] width 339 height 162
type textarea "**********"
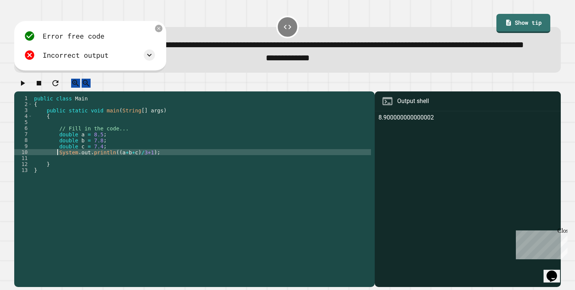
scroll to position [0, 1]
click at [58, 175] on div "public class Main { public static void main ( String [ ] args ) { // Fill in th…" at bounding box center [202, 176] width 339 height 162
click at [126, 173] on div "public class Main { public static void main ( String [ ] args ) { // Fill in th…" at bounding box center [202, 176] width 339 height 162
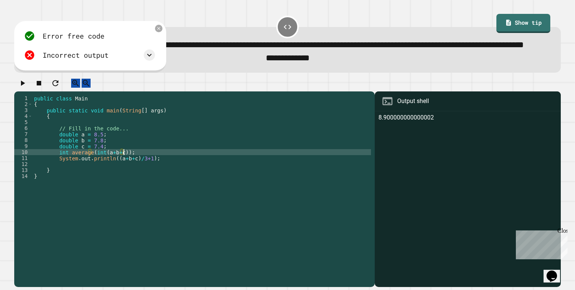
type textarea "**********"
click at [21, 88] on icon "button" at bounding box center [22, 83] width 9 height 9
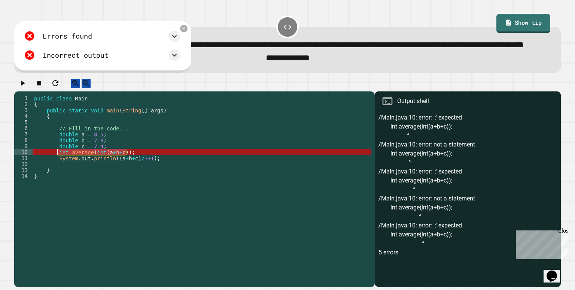
drag, startPoint x: 128, startPoint y: 175, endPoint x: 56, endPoint y: 172, distance: 72.0
click at [56, 172] on div "public class Main { public static void main ( String [ ] args ) { // Fill in th…" at bounding box center [202, 176] width 339 height 162
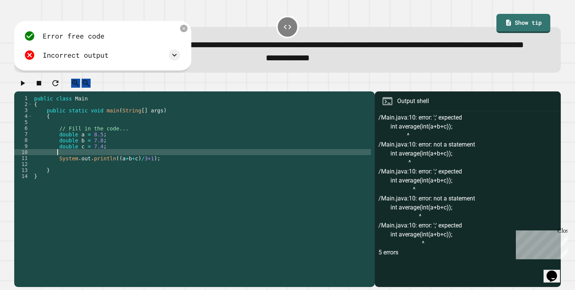
scroll to position [0, 1]
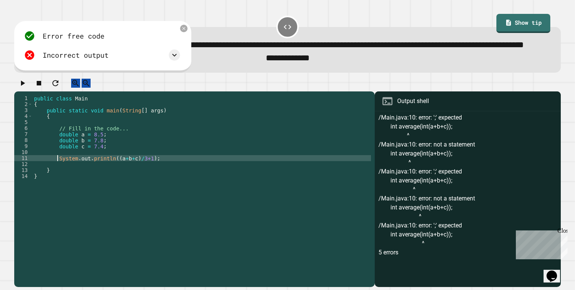
click at [57, 181] on div "public class Main { public static void main ( String [ ] args ) { // Fill in th…" at bounding box center [202, 176] width 339 height 162
click at [24, 88] on button "button" at bounding box center [22, 83] width 9 height 9
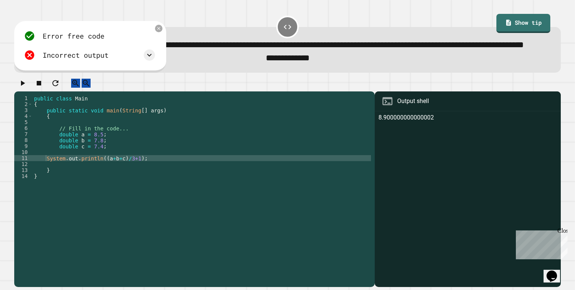
click at [126, 178] on div "public class Main { public static void main ( String [ ] args ) { // Fill in th…" at bounding box center [202, 176] width 339 height 162
click at [45, 179] on div "public class Main { public static void main ( String [ ] args ) { // Fill in th…" at bounding box center [202, 176] width 339 height 162
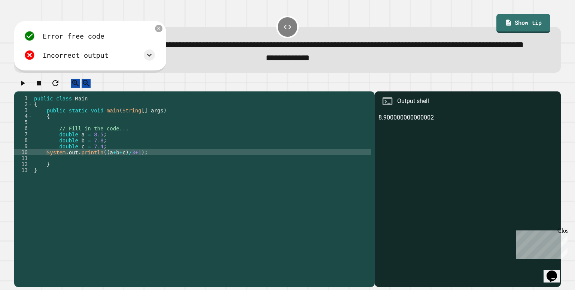
click at [27, 88] on button "button" at bounding box center [22, 83] width 9 height 9
click at [132, 173] on div "public class Main { public static void main ( String [ ] args ) { // Fill in th…" at bounding box center [202, 176] width 339 height 162
click at [24, 88] on icon "button" at bounding box center [22, 83] width 9 height 9
click at [133, 174] on div "public class Main { public static void main ( String [ ] args ) { // Fill in th…" at bounding box center [202, 176] width 339 height 162
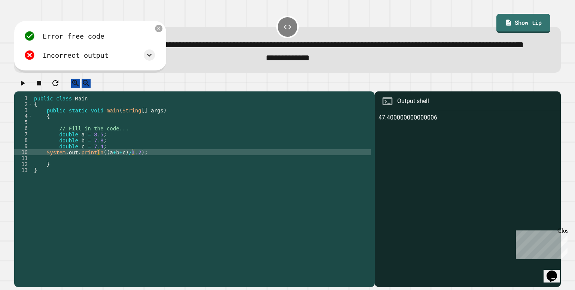
click at [26, 88] on button "button" at bounding box center [22, 83] width 9 height 9
click at [132, 174] on div "public class Main { public static void main ( String [ ] args ) { // Fill in th…" at bounding box center [202, 176] width 339 height 162
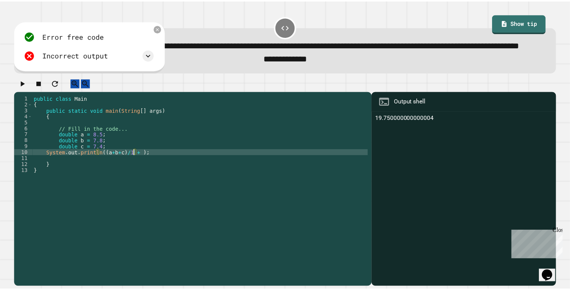
scroll to position [0, 7]
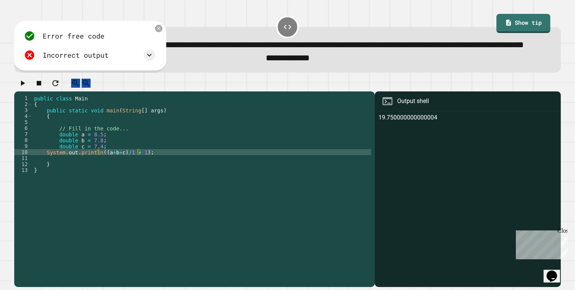
click at [27, 88] on icon "button" at bounding box center [22, 83] width 9 height 9
click at [139, 173] on div "public class Main { public static void main ( String [ ] args ) { // Fill in th…" at bounding box center [202, 176] width 339 height 162
type textarea "**********"
click at [27, 88] on icon "button" at bounding box center [22, 83] width 9 height 9
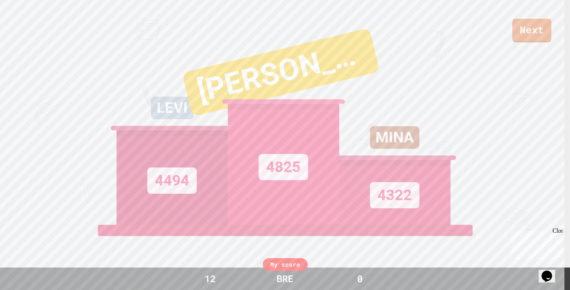
scroll to position [0, 0]
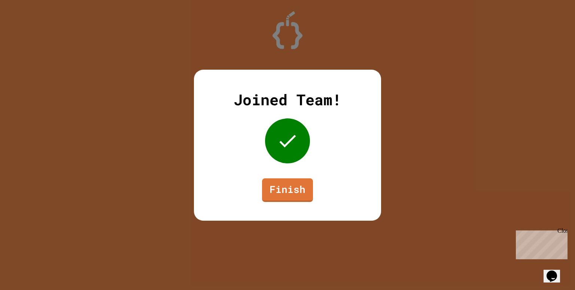
click at [282, 172] on div "Joined Team! Finish" at bounding box center [287, 145] width 187 height 151
click at [282, 201] on div "Joined Team! Finish" at bounding box center [287, 145] width 187 height 151
click at [280, 200] on link "Finish" at bounding box center [287, 190] width 51 height 24
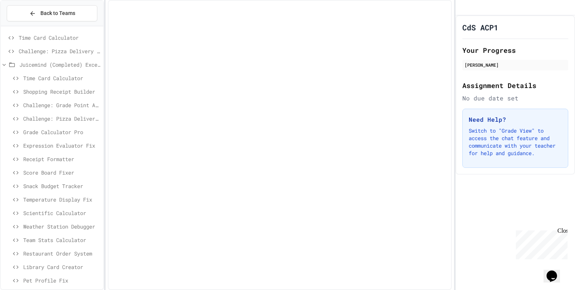
click at [280, 200] on div at bounding box center [280, 145] width 344 height 290
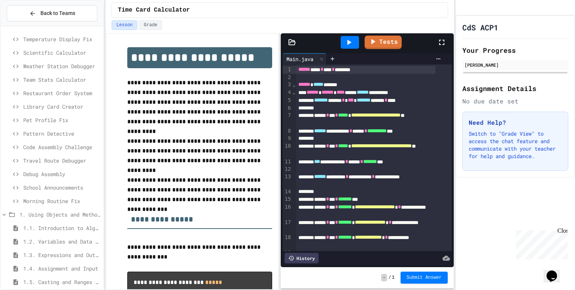
scroll to position [274, 0]
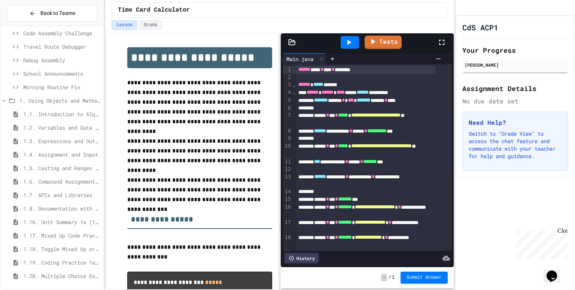
click at [66, 220] on span "1.16. Unit Summary 1a (1.1-1.6)" at bounding box center [61, 222] width 77 height 8
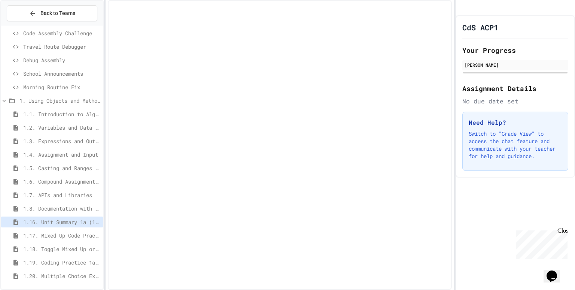
scroll to position [268, 0]
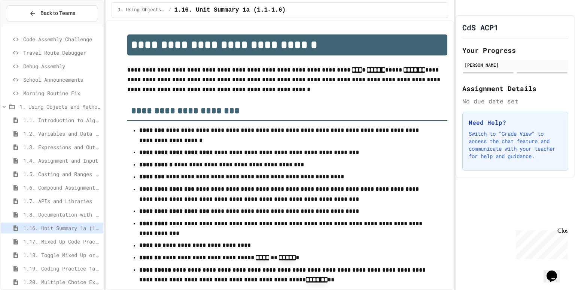
click at [55, 184] on span "1.6. Compound Assignment Operators" at bounding box center [61, 188] width 77 height 8
